Goal: Register for event/course

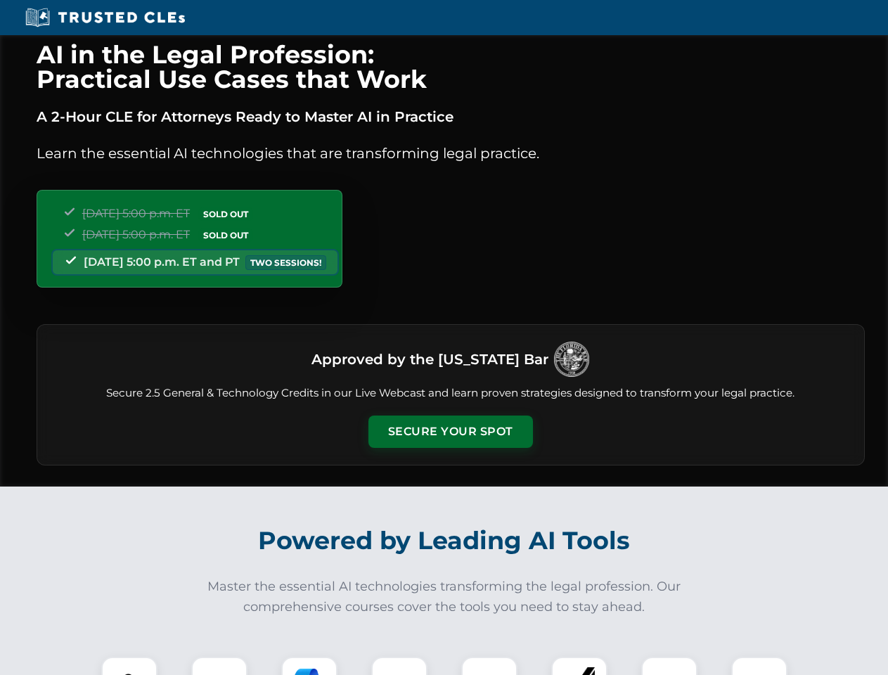
click at [450, 432] on button "Secure Your Spot" at bounding box center [450, 431] width 164 height 32
click at [129, 666] on img at bounding box center [129, 684] width 41 height 41
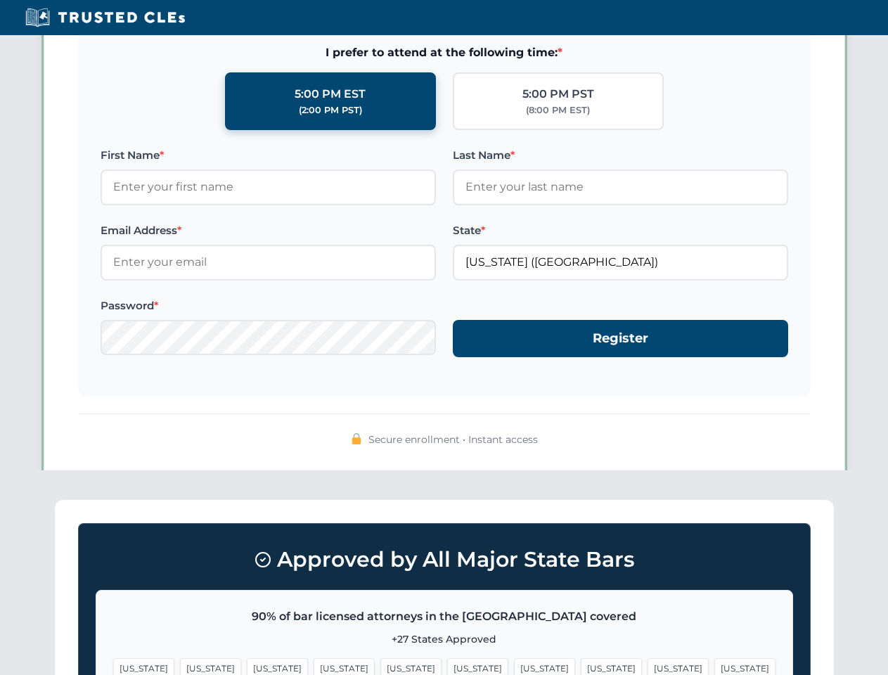
click at [514, 666] on span "[US_STATE]" at bounding box center [544, 668] width 61 height 20
click at [647, 666] on span "[US_STATE]" at bounding box center [677, 668] width 61 height 20
